Goal: Information Seeking & Learning: Check status

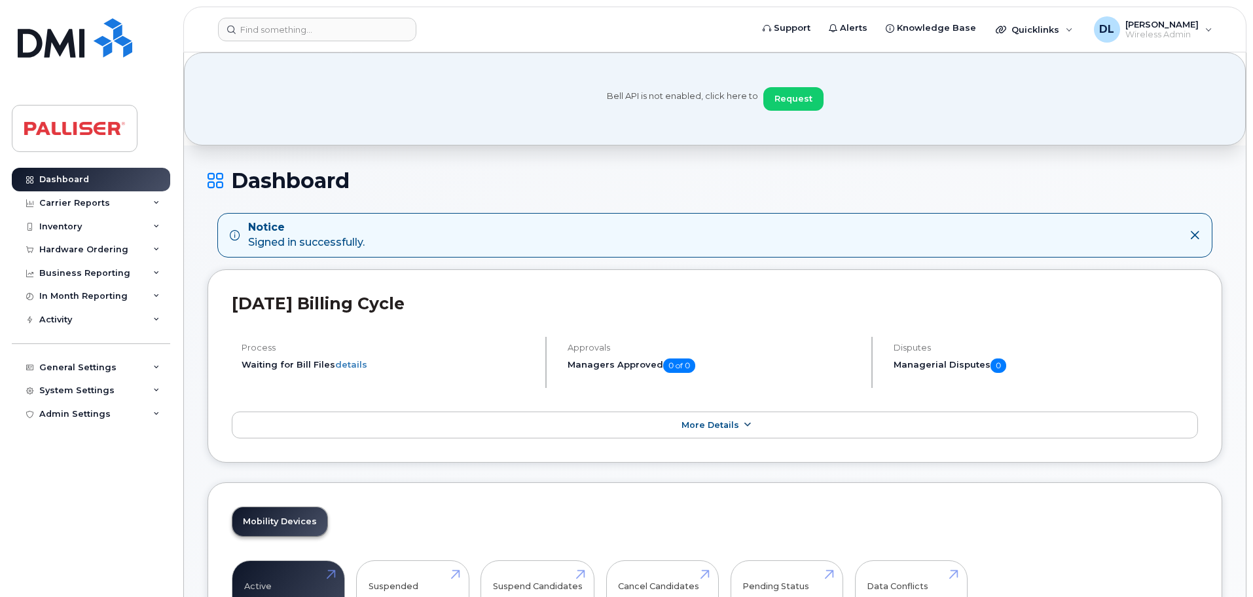
click at [749, 429] on icon at bounding box center [747, 424] width 10 height 9
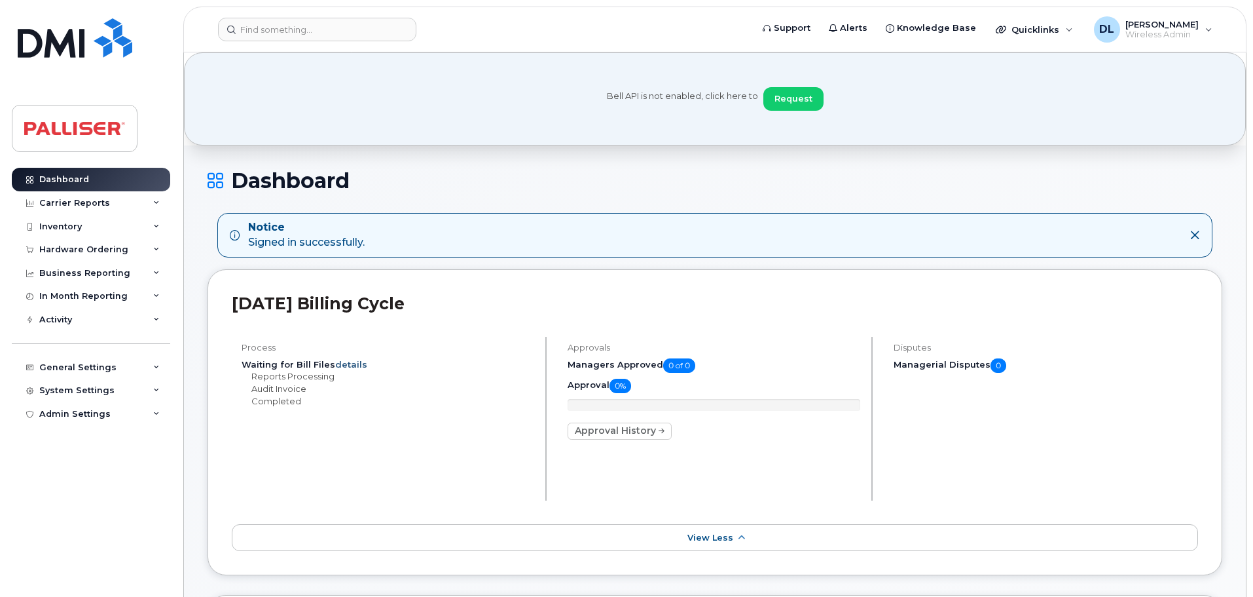
click at [345, 362] on link "details" at bounding box center [351, 364] width 32 height 10
click at [147, 273] on div "Business Reporting" at bounding box center [91, 273] width 158 height 24
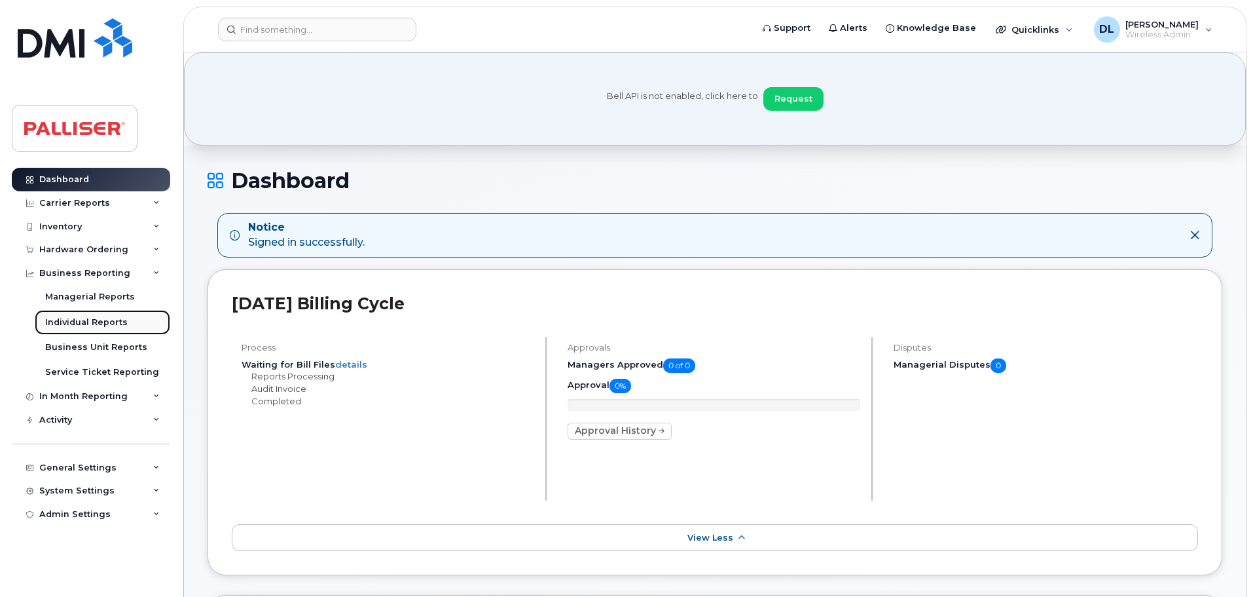
click at [107, 320] on div "Individual Reports" at bounding box center [86, 322] width 83 height 12
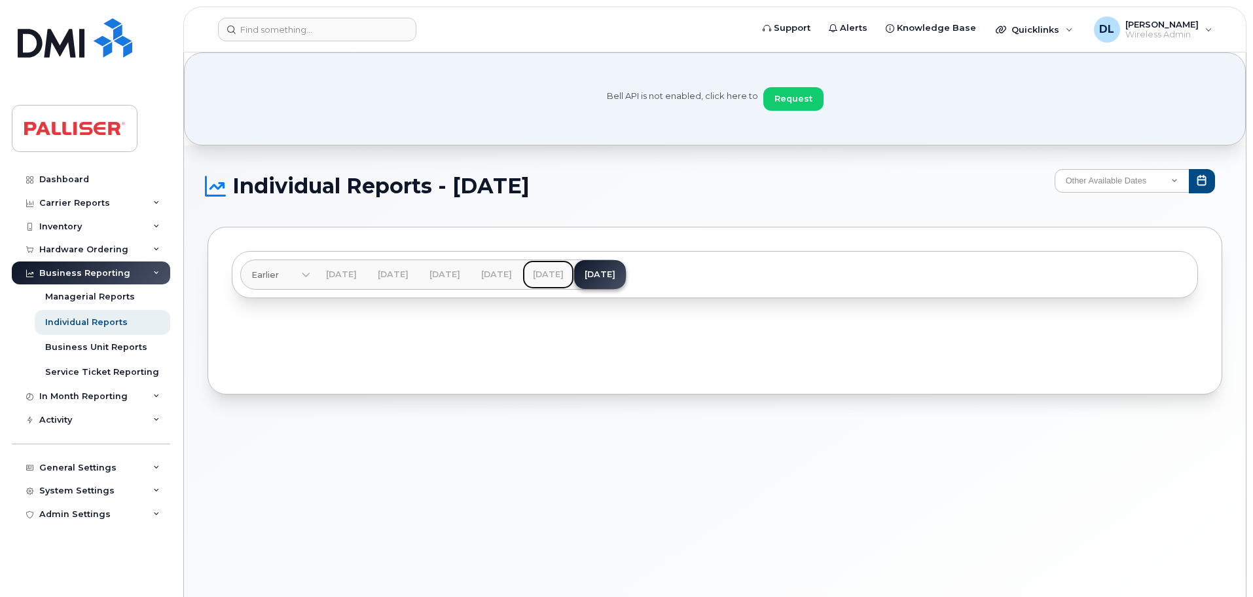
click at [574, 276] on link "[DATE]" at bounding box center [549, 274] width 52 height 29
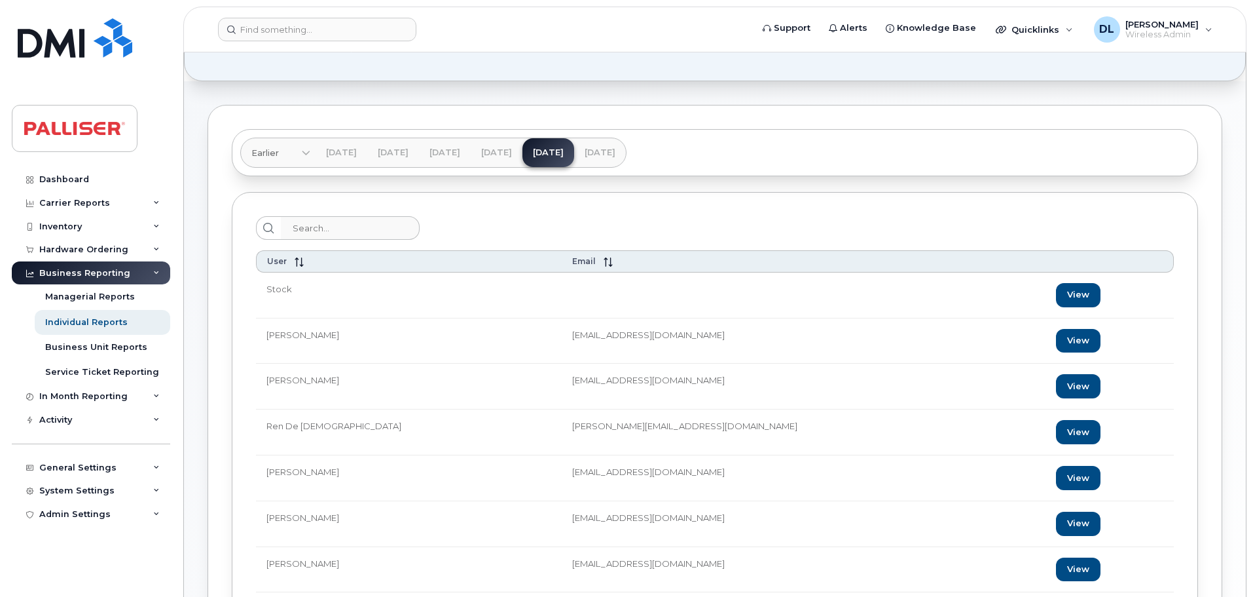
scroll to position [262, 0]
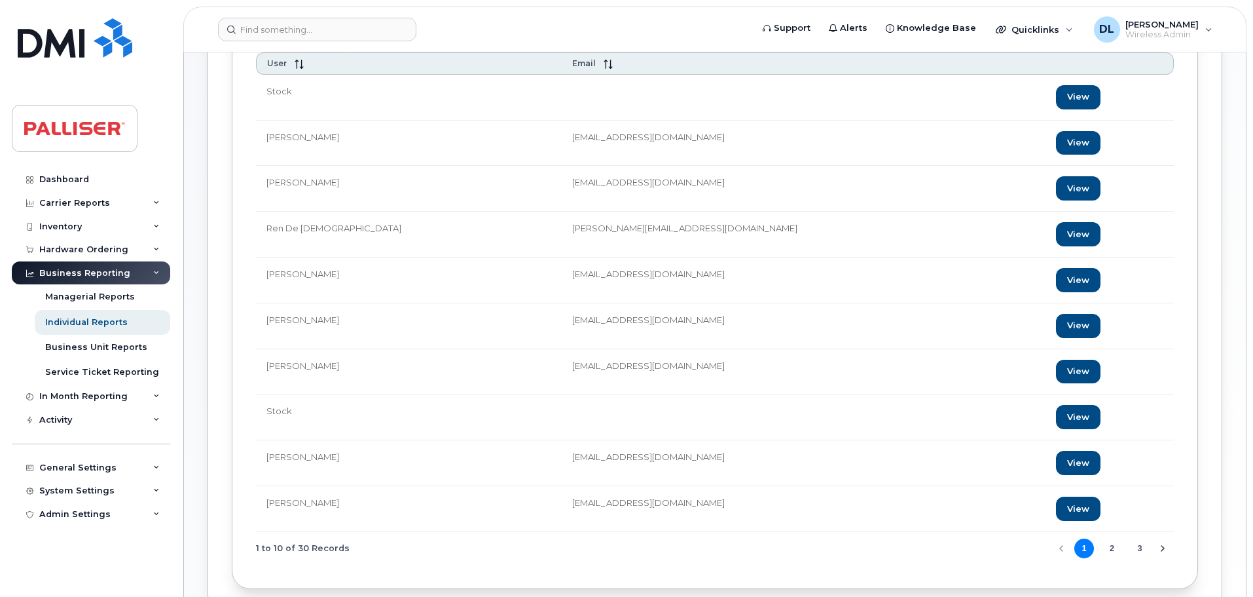
click at [1109, 543] on button "2" at bounding box center [1113, 548] width 20 height 20
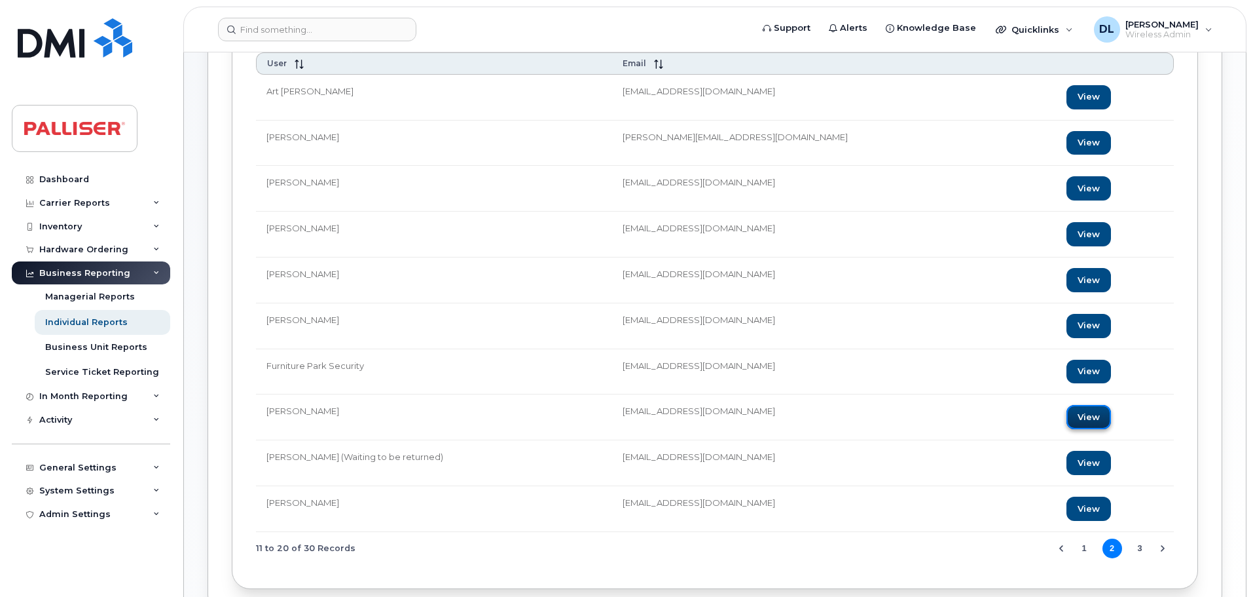
click at [1067, 414] on link "View" at bounding box center [1089, 417] width 45 height 24
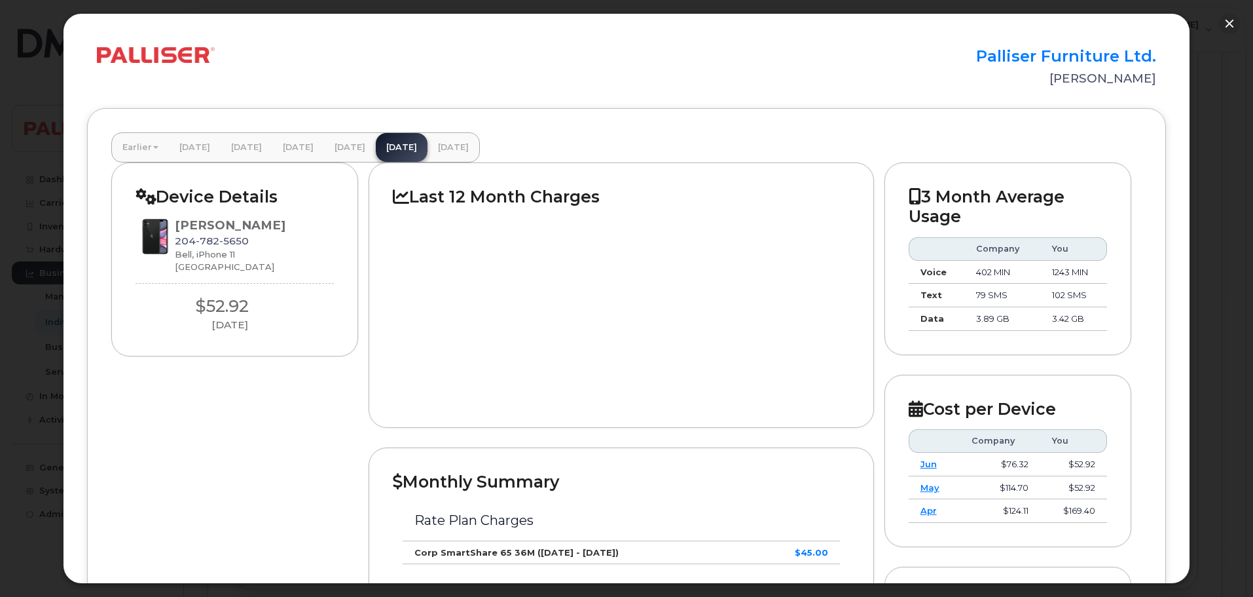
scroll to position [0, 0]
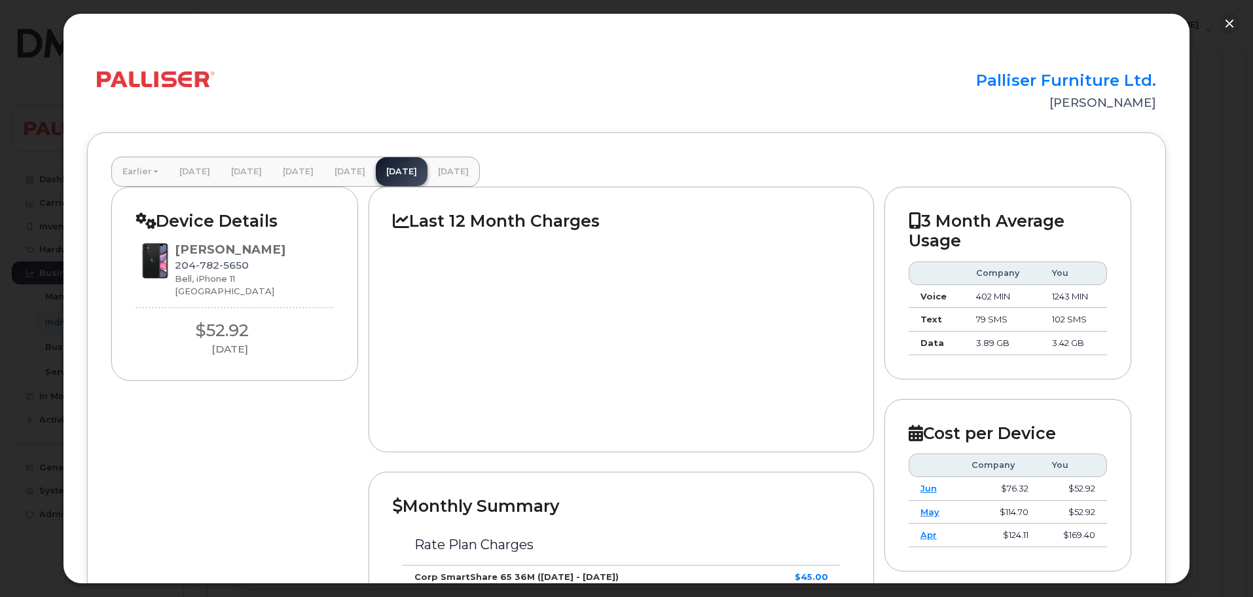
drag, startPoint x: 648, startPoint y: 339, endPoint x: 464, endPoint y: 328, distance: 184.3
click at [464, 328] on div at bounding box center [621, 328] width 456 height 197
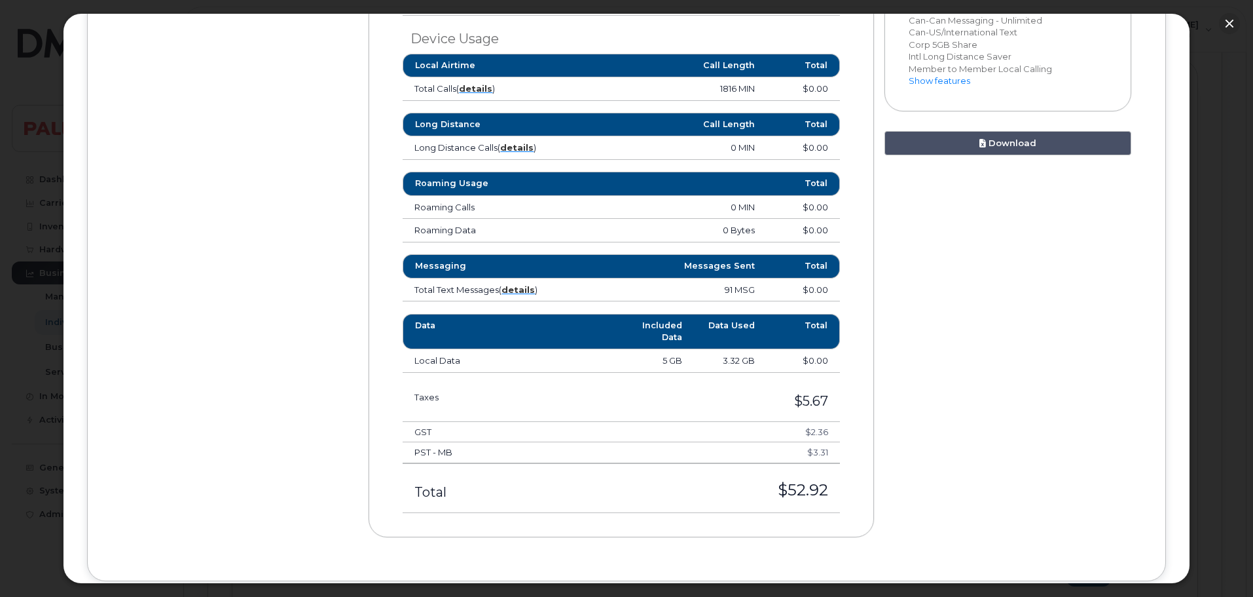
scroll to position [686, 0]
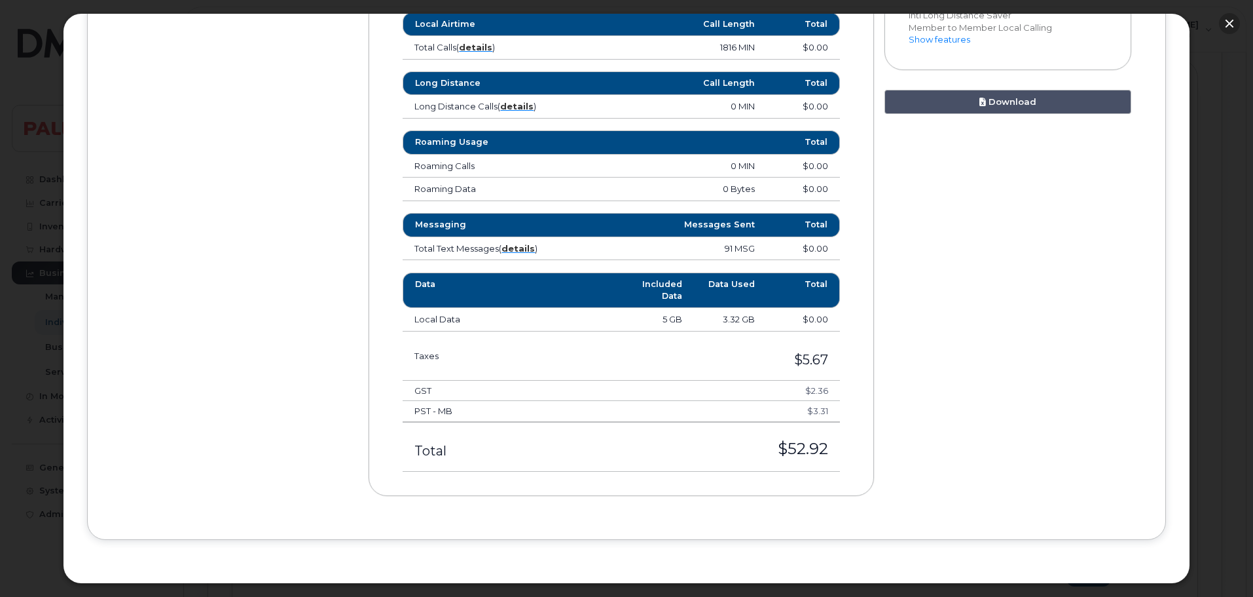
click at [1230, 24] on button "button" at bounding box center [1229, 23] width 21 height 21
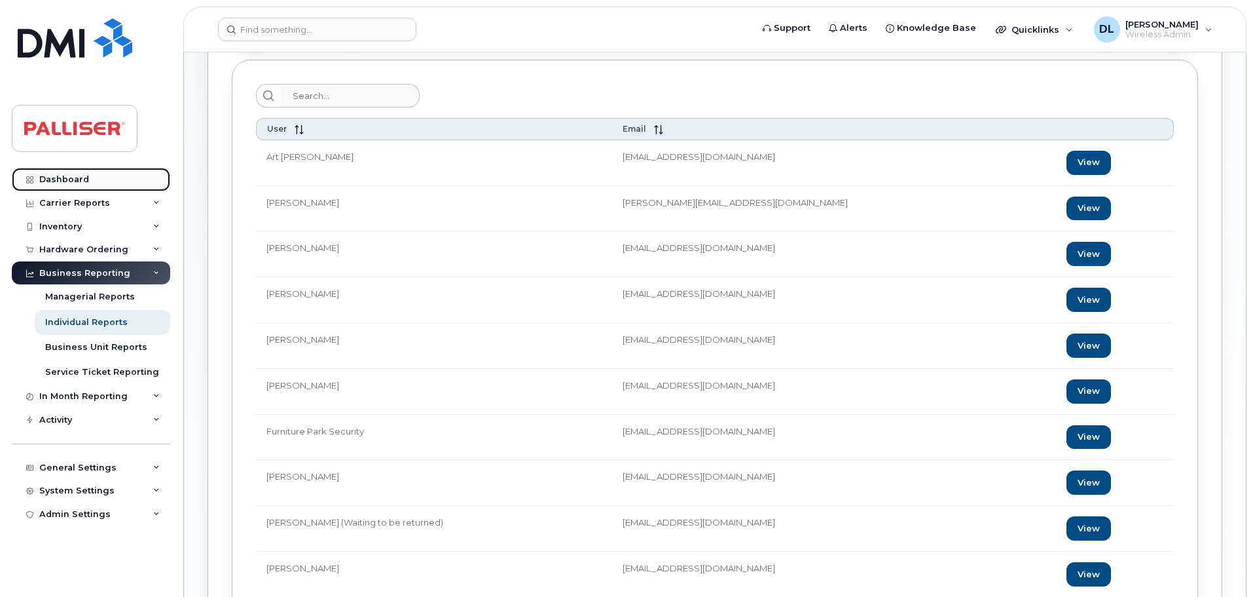
click at [73, 183] on div "Dashboard" at bounding box center [64, 179] width 50 height 10
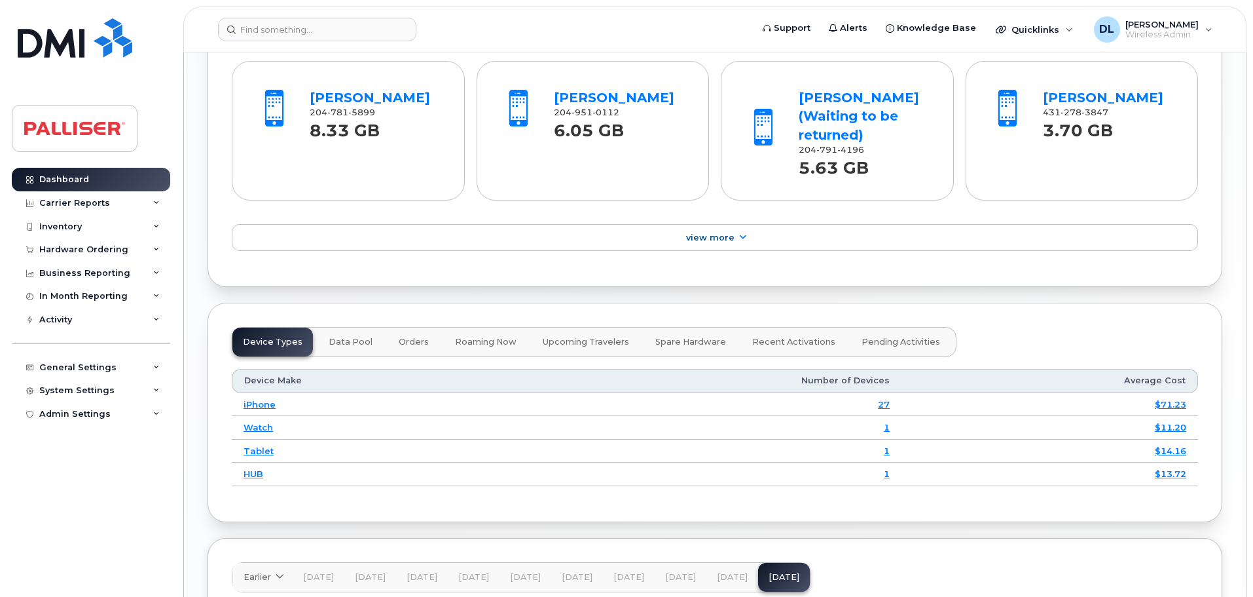
scroll to position [1441, 0]
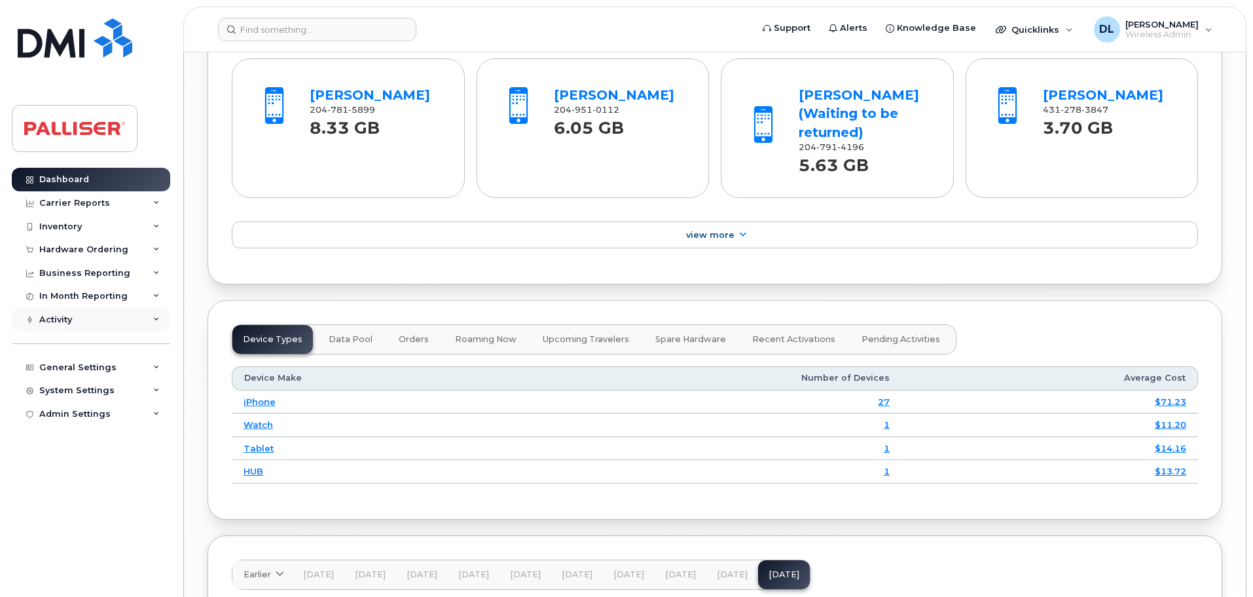
click at [156, 310] on div "Activity" at bounding box center [91, 320] width 158 height 24
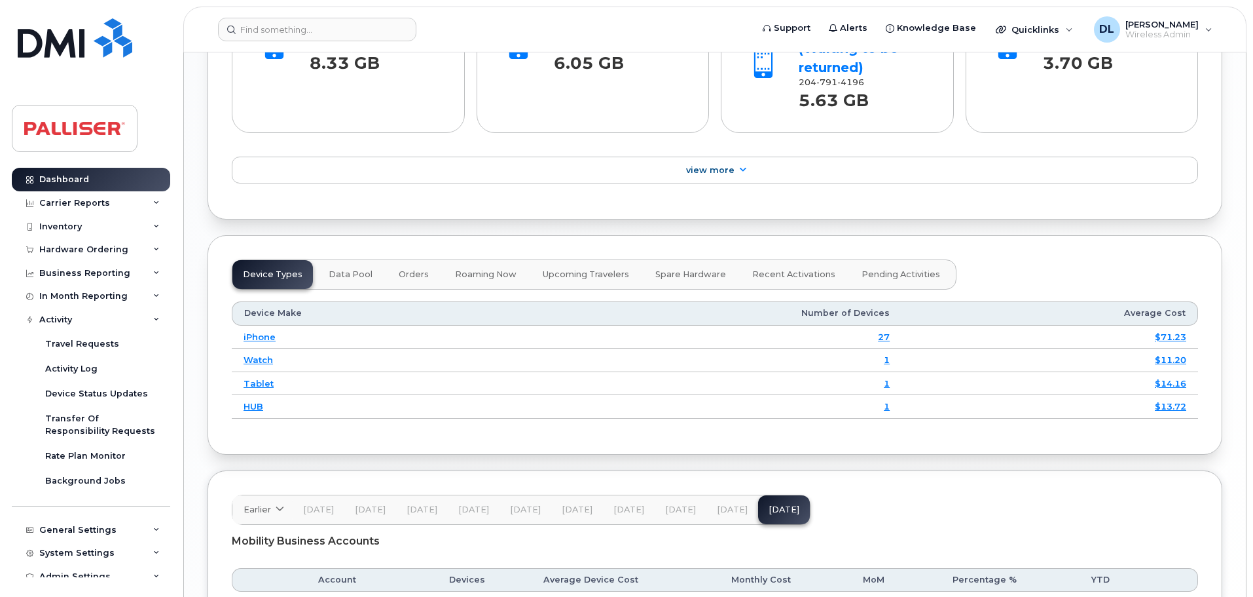
scroll to position [1670, 0]
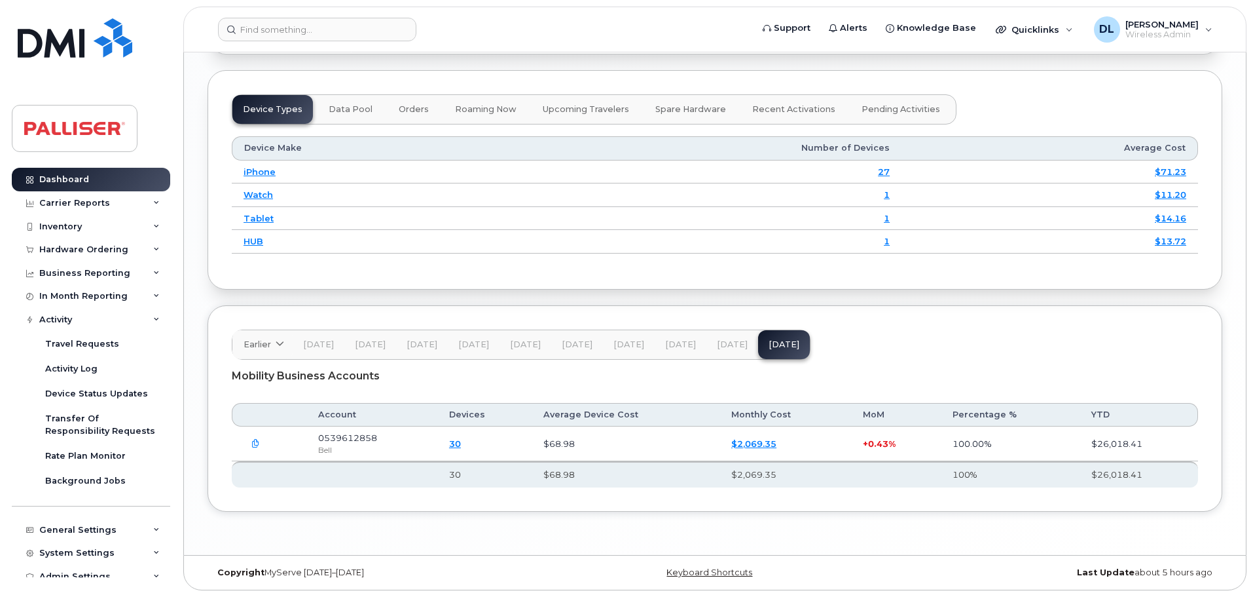
click at [362, 442] on span "0539612858" at bounding box center [347, 437] width 59 height 10
drag, startPoint x: 380, startPoint y: 438, endPoint x: 315, endPoint y: 442, distance: 65.6
click at [315, 442] on td "0539612858 Bell" at bounding box center [371, 443] width 131 height 35
click at [430, 443] on td "0539612858 Bell" at bounding box center [371, 443] width 131 height 35
click at [461, 445] on link "30" at bounding box center [455, 443] width 12 height 10
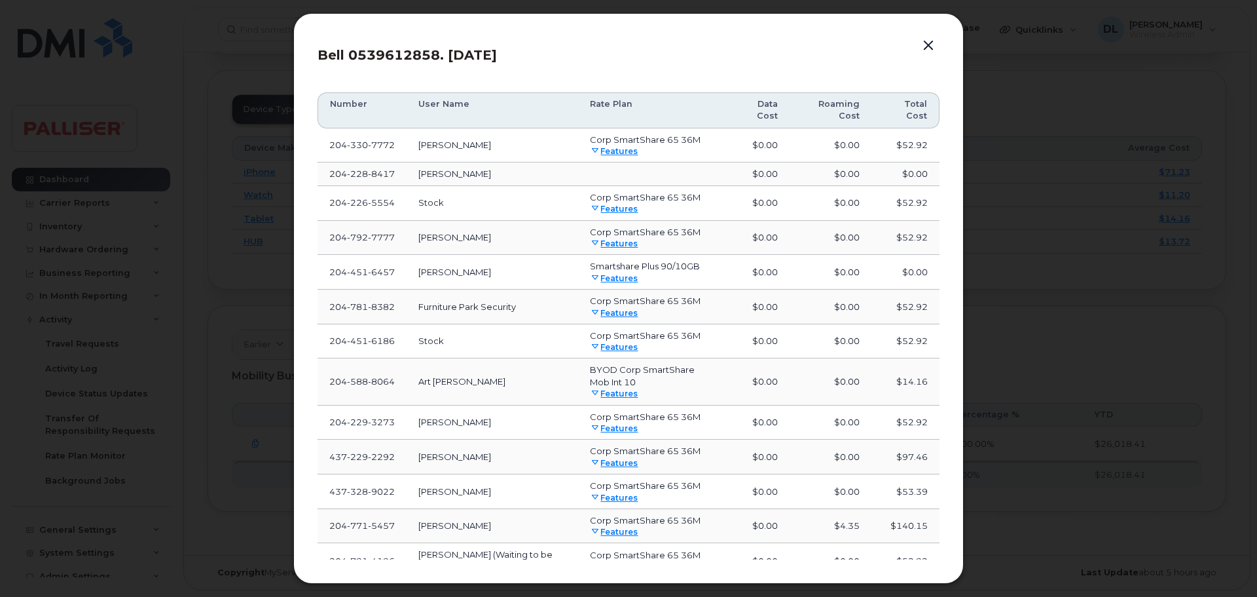
click at [932, 44] on button "button" at bounding box center [929, 46] width 20 height 18
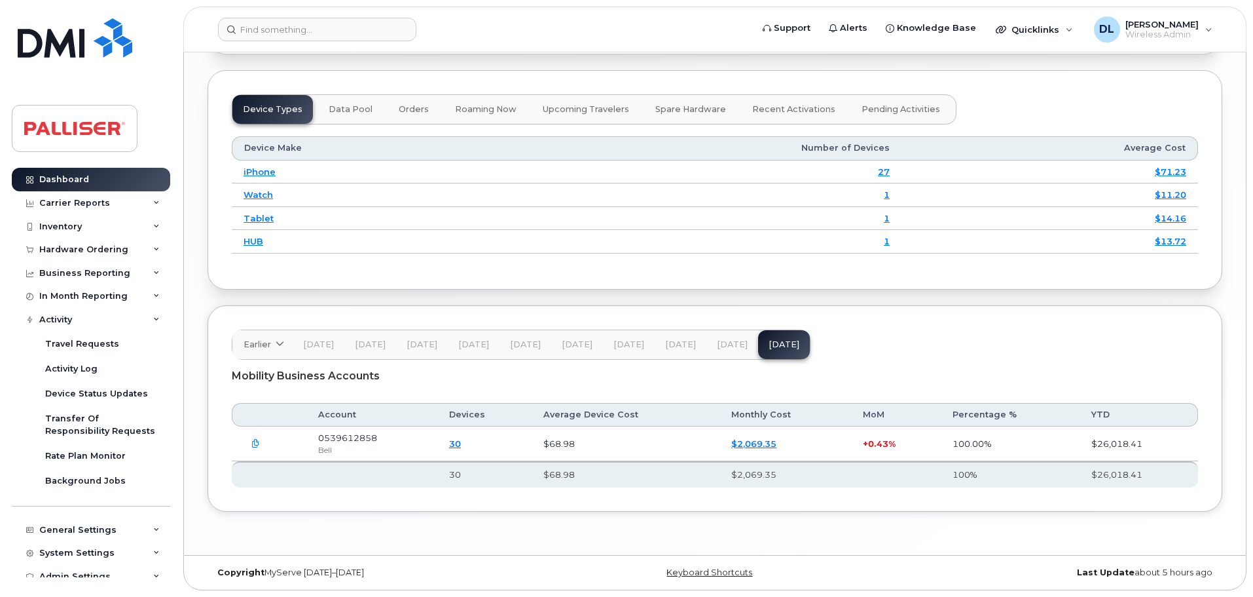
drag, startPoint x: 373, startPoint y: 494, endPoint x: 287, endPoint y: 485, distance: 86.9
click at [287, 485] on th at bounding box center [269, 474] width 75 height 26
click at [768, 440] on link "$2,069.35" at bounding box center [753, 443] width 45 height 10
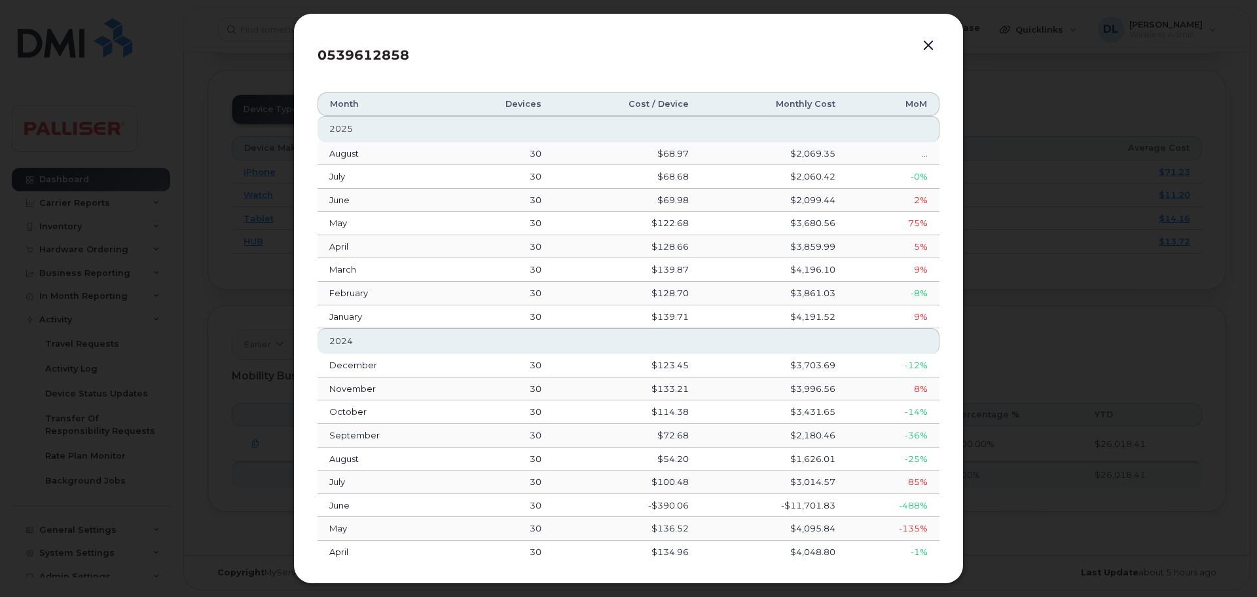
click at [933, 40] on button "button" at bounding box center [929, 46] width 20 height 18
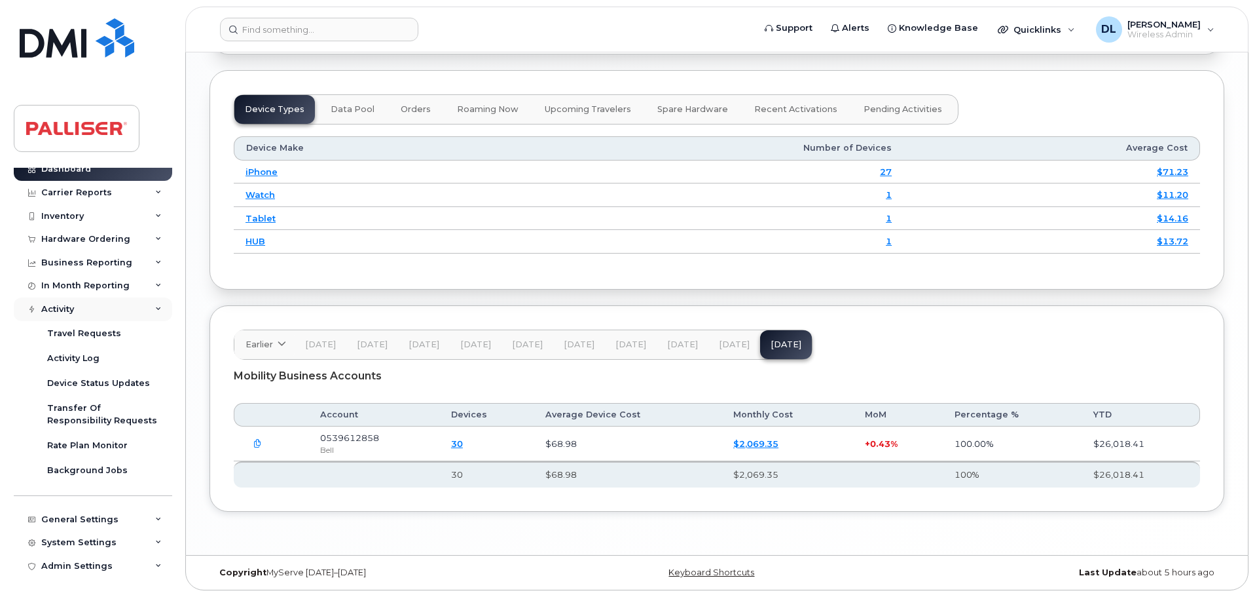
scroll to position [0, 0]
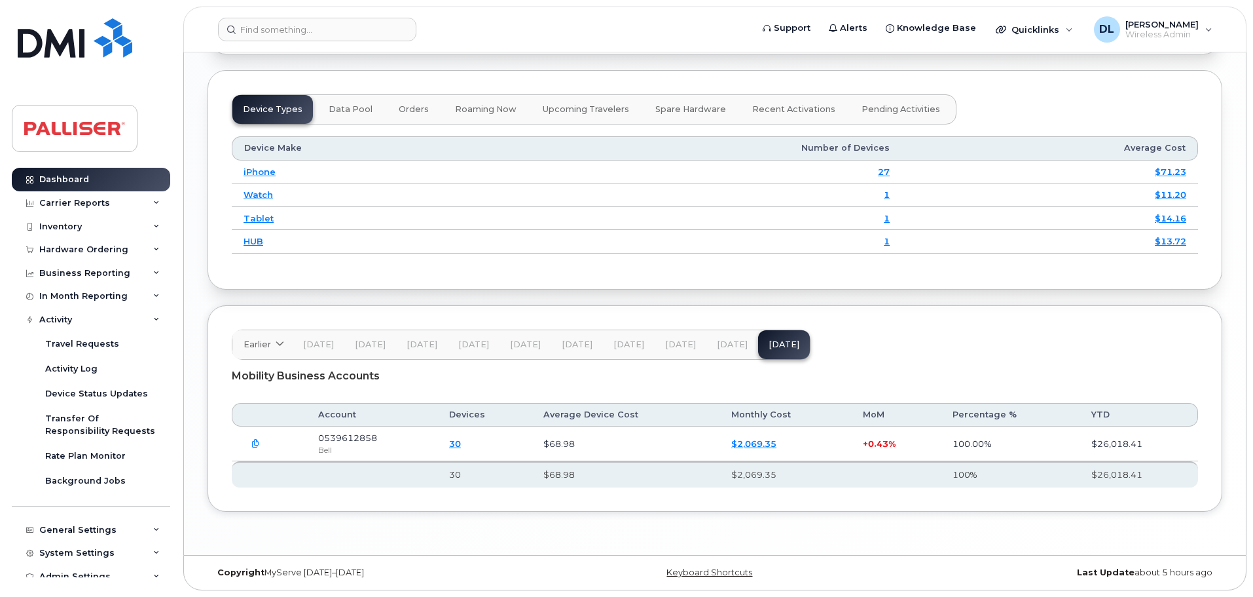
click at [461, 446] on link "30" at bounding box center [455, 443] width 12 height 10
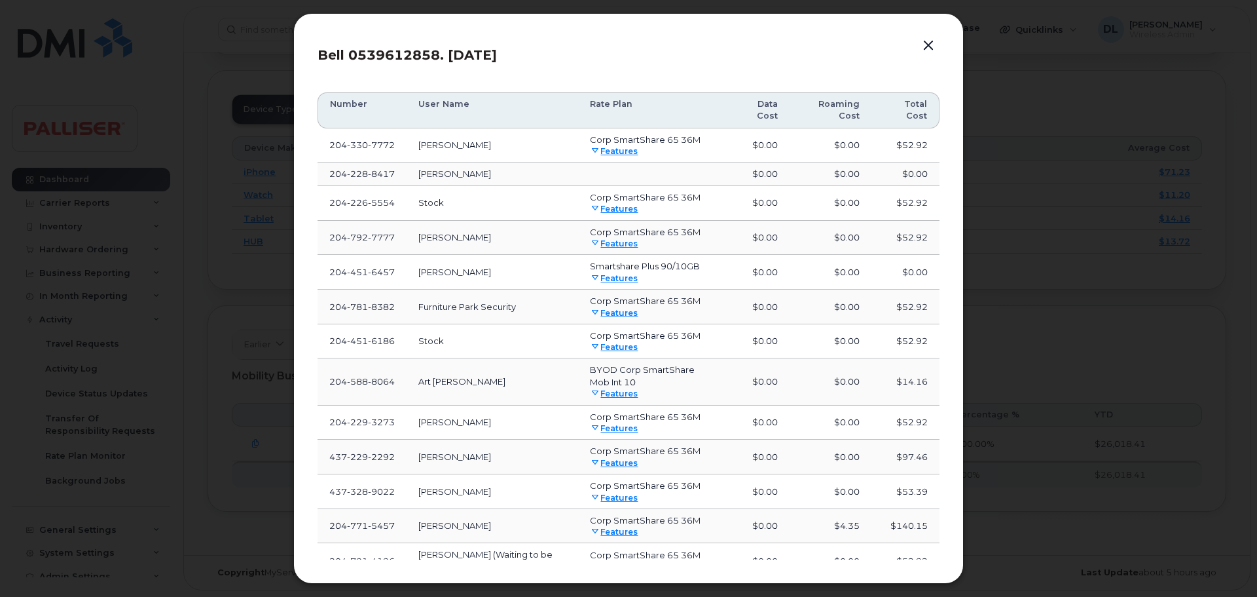
click at [924, 38] on button "button" at bounding box center [929, 46] width 20 height 18
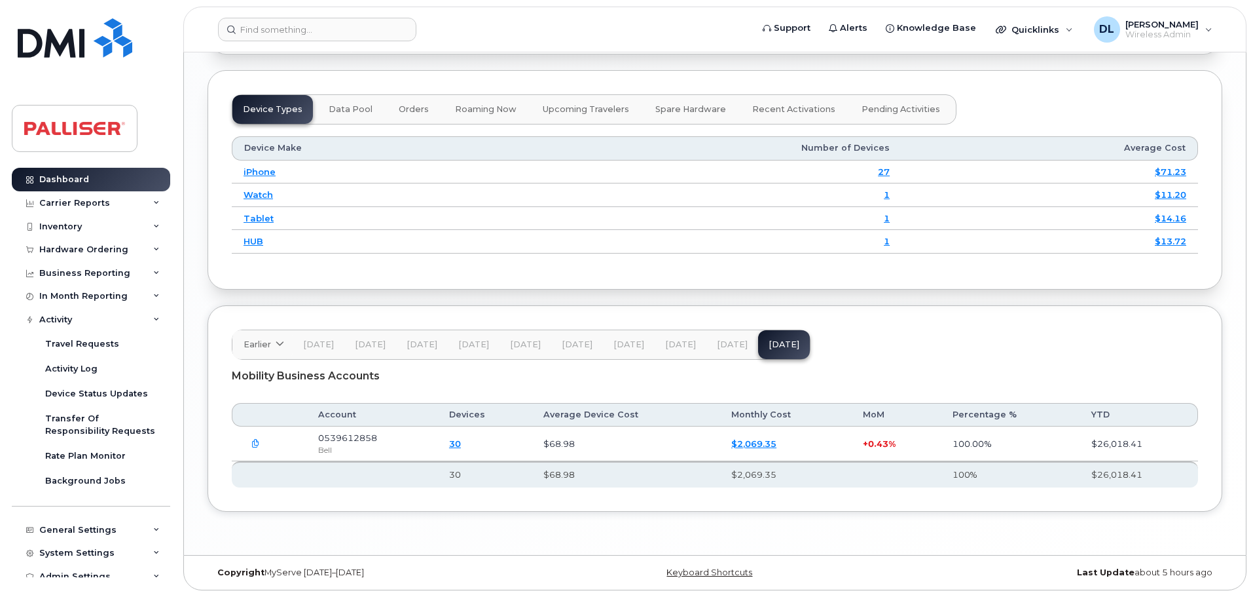
click at [748, 444] on link "$2,069.35" at bounding box center [753, 443] width 45 height 10
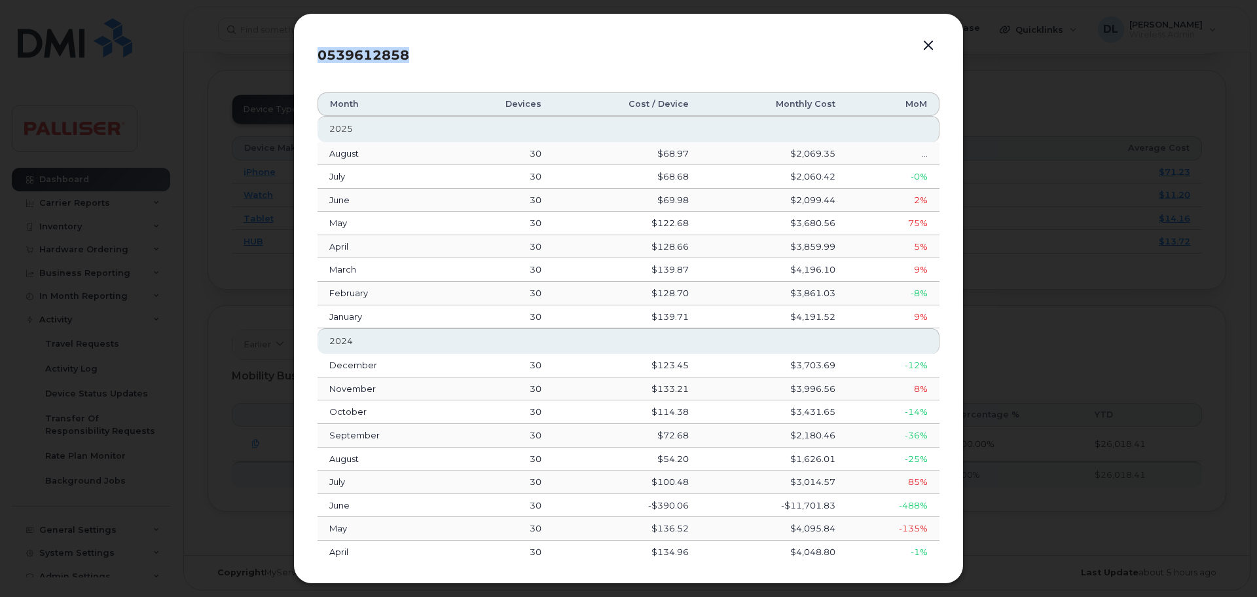
drag, startPoint x: 320, startPoint y: 58, endPoint x: 408, endPoint y: 56, distance: 88.4
click at [408, 56] on span "0539612858" at bounding box center [364, 55] width 92 height 16
copy span "0539612858"
click at [927, 42] on button "button" at bounding box center [929, 46] width 20 height 18
